Goal: Task Accomplishment & Management: Complete application form

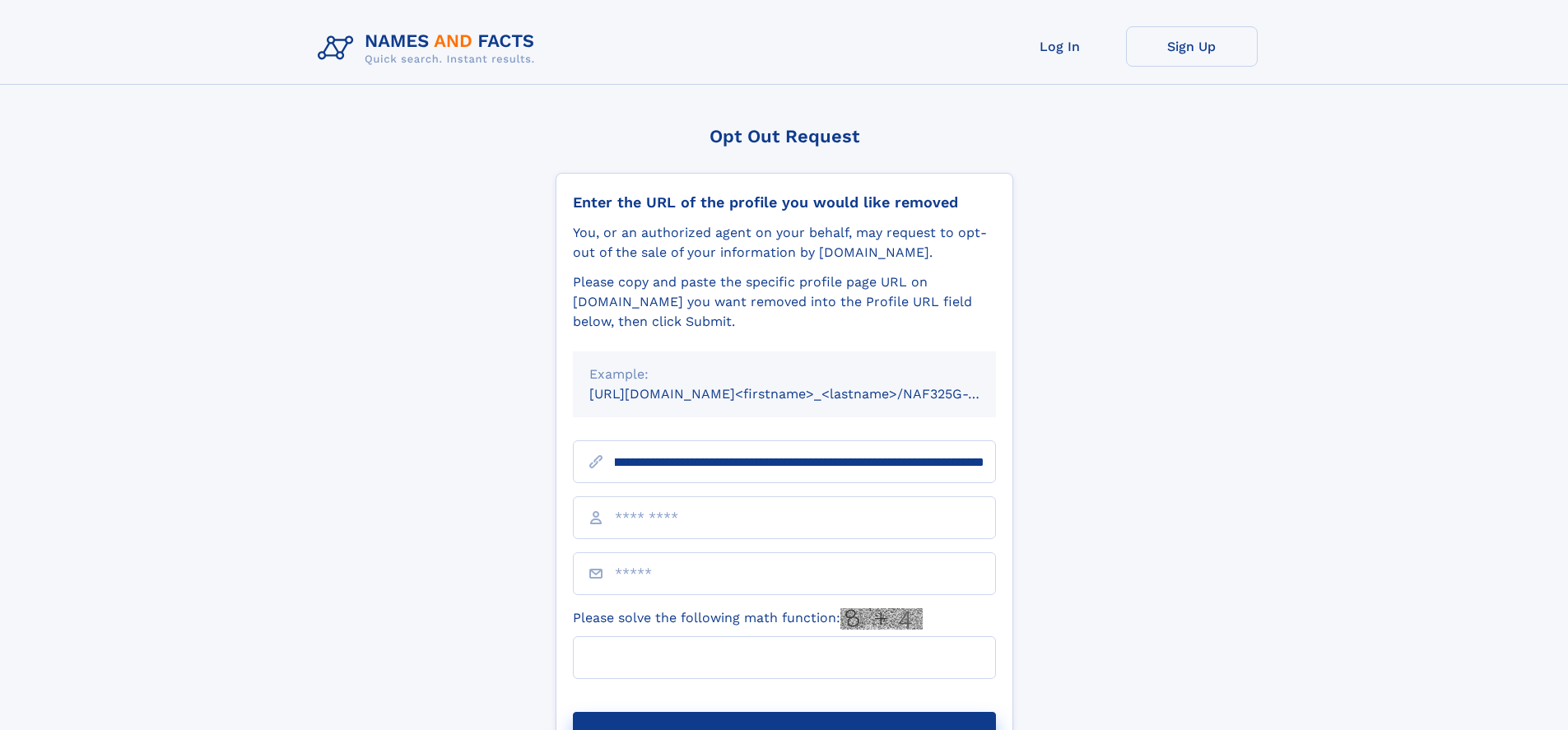
scroll to position [0, 224]
type input "**********"
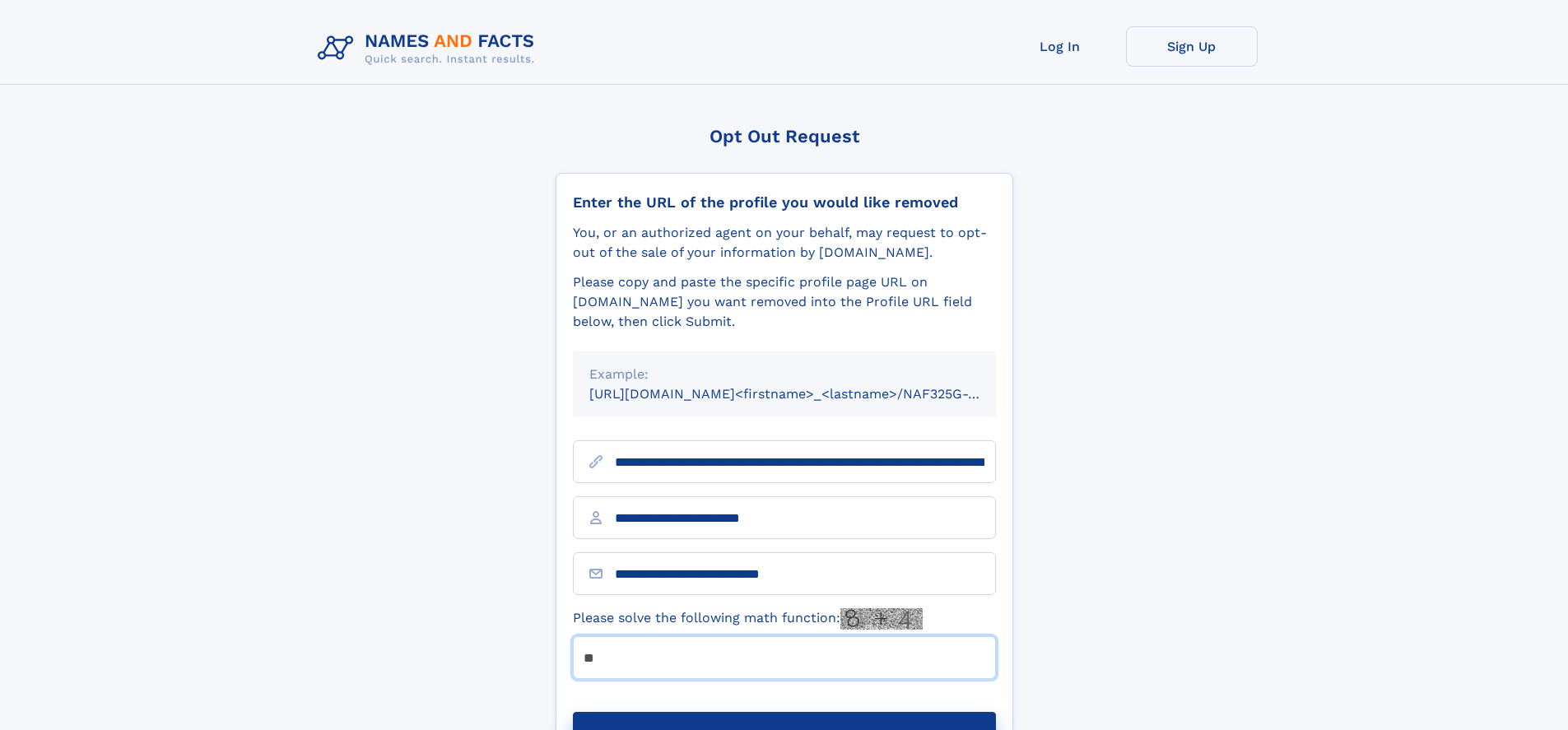
type input "**"
click at [784, 712] on button "Submit Opt Out Request" at bounding box center [784, 738] width 423 height 53
